Goal: Navigation & Orientation: Find specific page/section

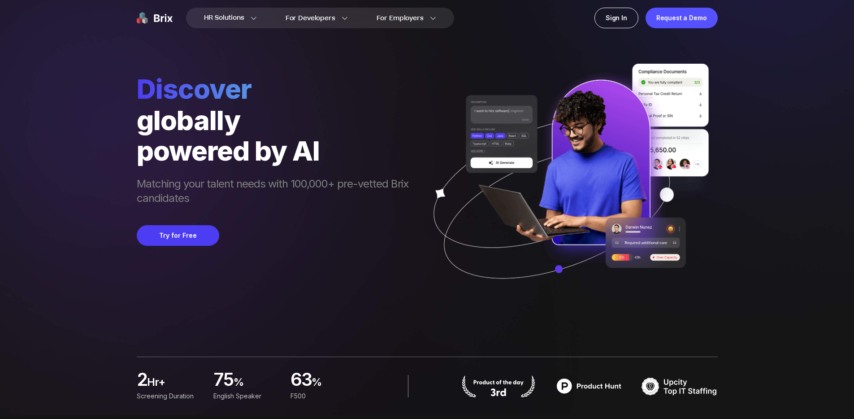
scroll to position [135, 0]
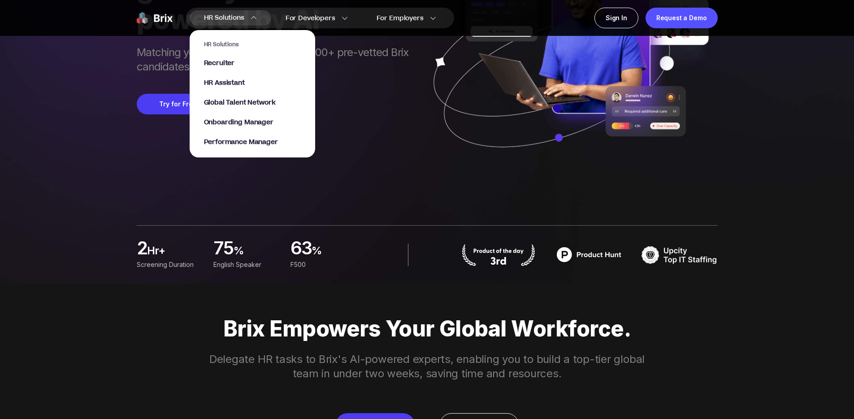
click at [230, 69] on div "HR Solutions Recruiter HR Assistant Global Talent Network Onboarding Manager Pe…" at bounding box center [252, 94] width 97 height 106
click at [230, 65] on span "Recruiter" at bounding box center [219, 63] width 31 height 10
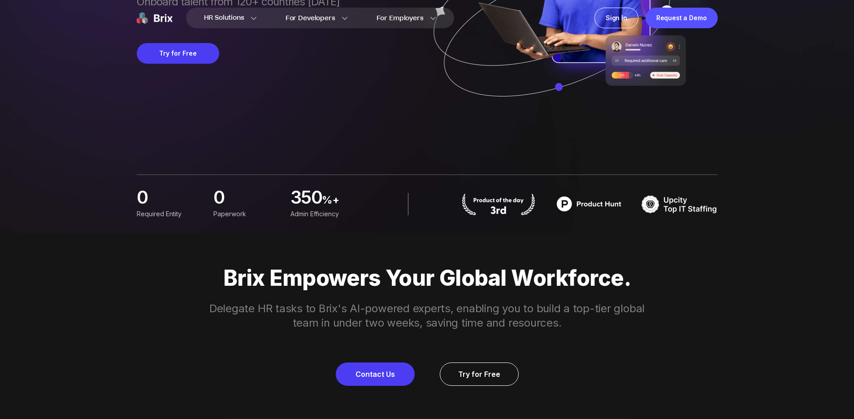
scroll to position [0, 0]
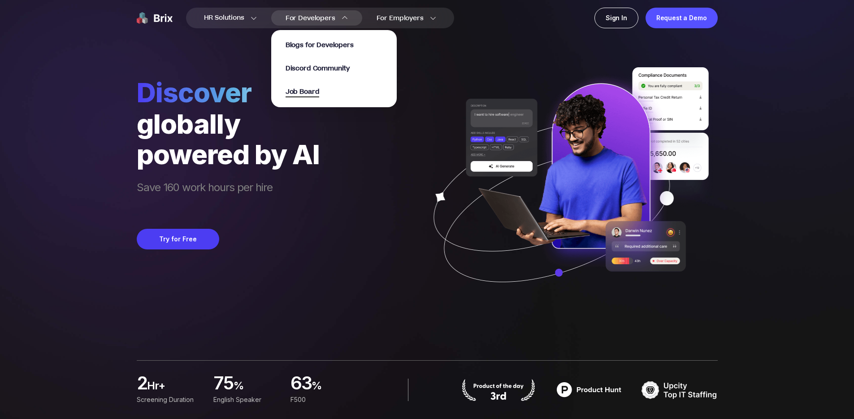
click at [310, 94] on span "Job Board" at bounding box center [303, 92] width 34 height 10
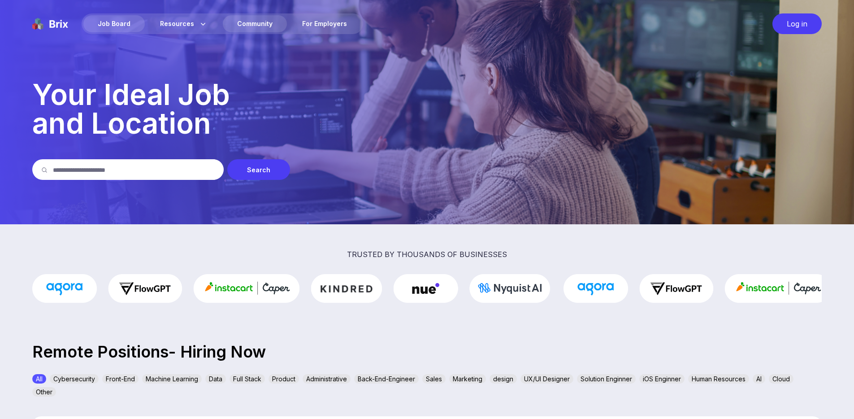
click at [262, 25] on div "Community" at bounding box center [255, 23] width 64 height 17
